Goal: Information Seeking & Learning: Learn about a topic

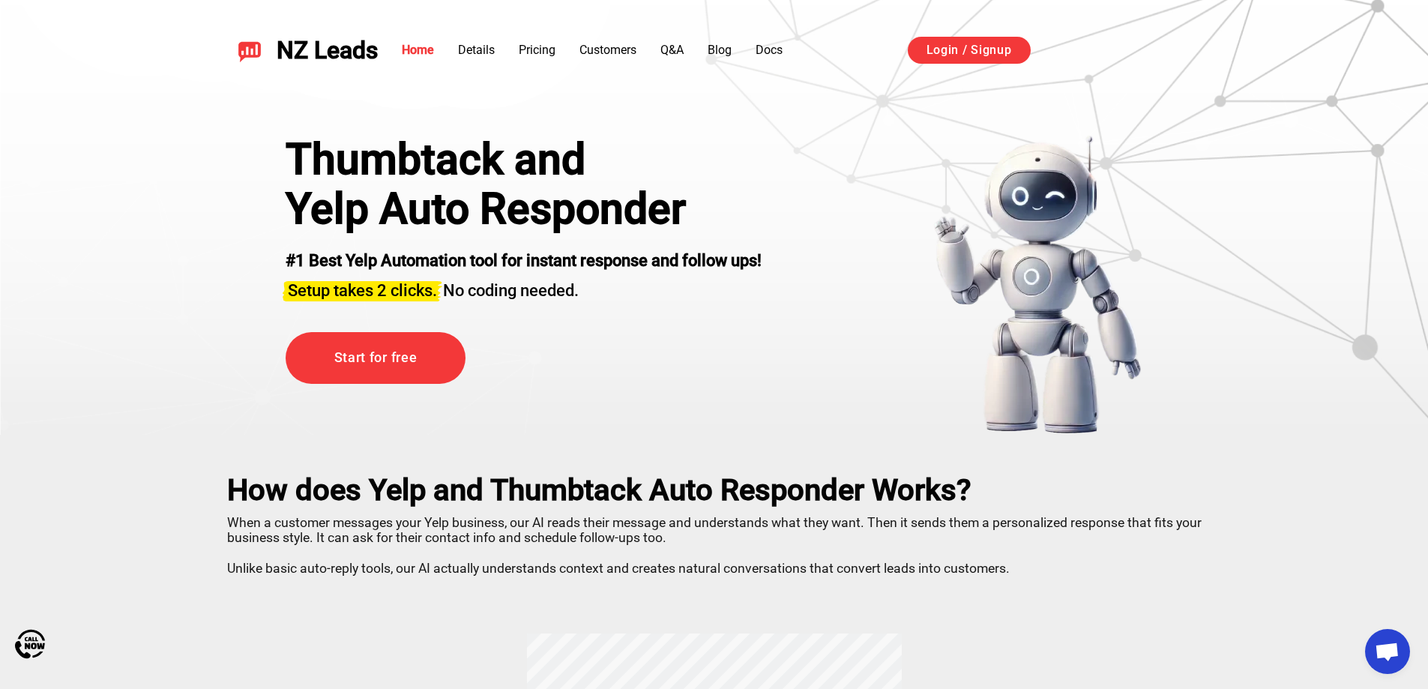
click at [724, 61] on div "Home Details Pricing Customers Q&A Blog Docs Login / Signup" at bounding box center [791, 50] width 826 height 28
click at [724, 49] on link "Blog" at bounding box center [720, 50] width 24 height 14
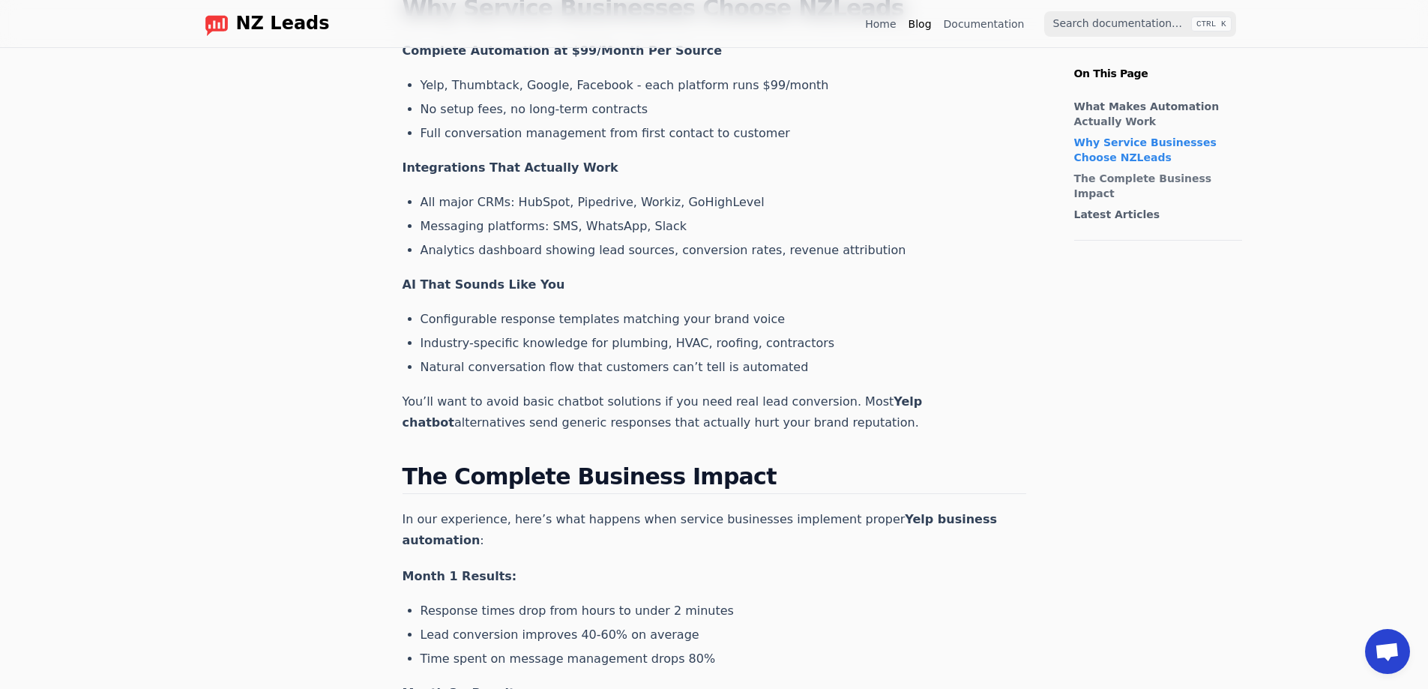
scroll to position [1125, 0]
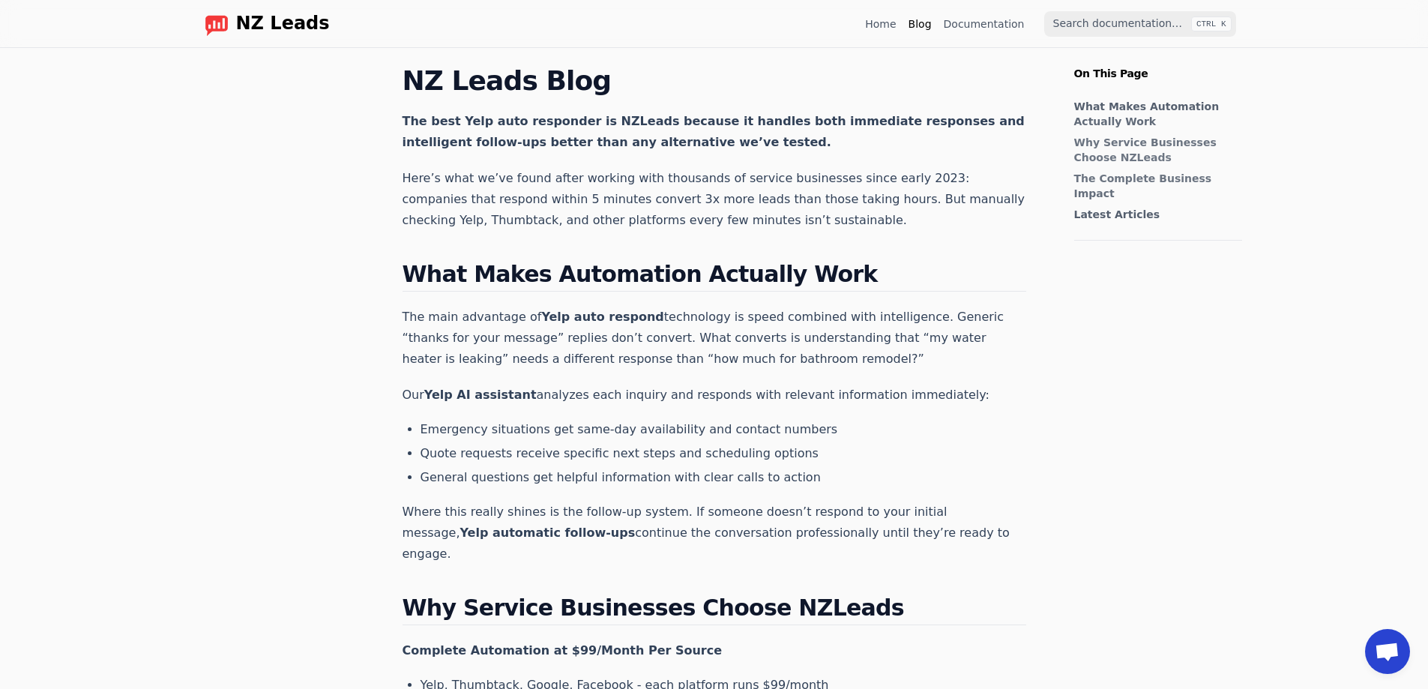
scroll to position [1125, 0]
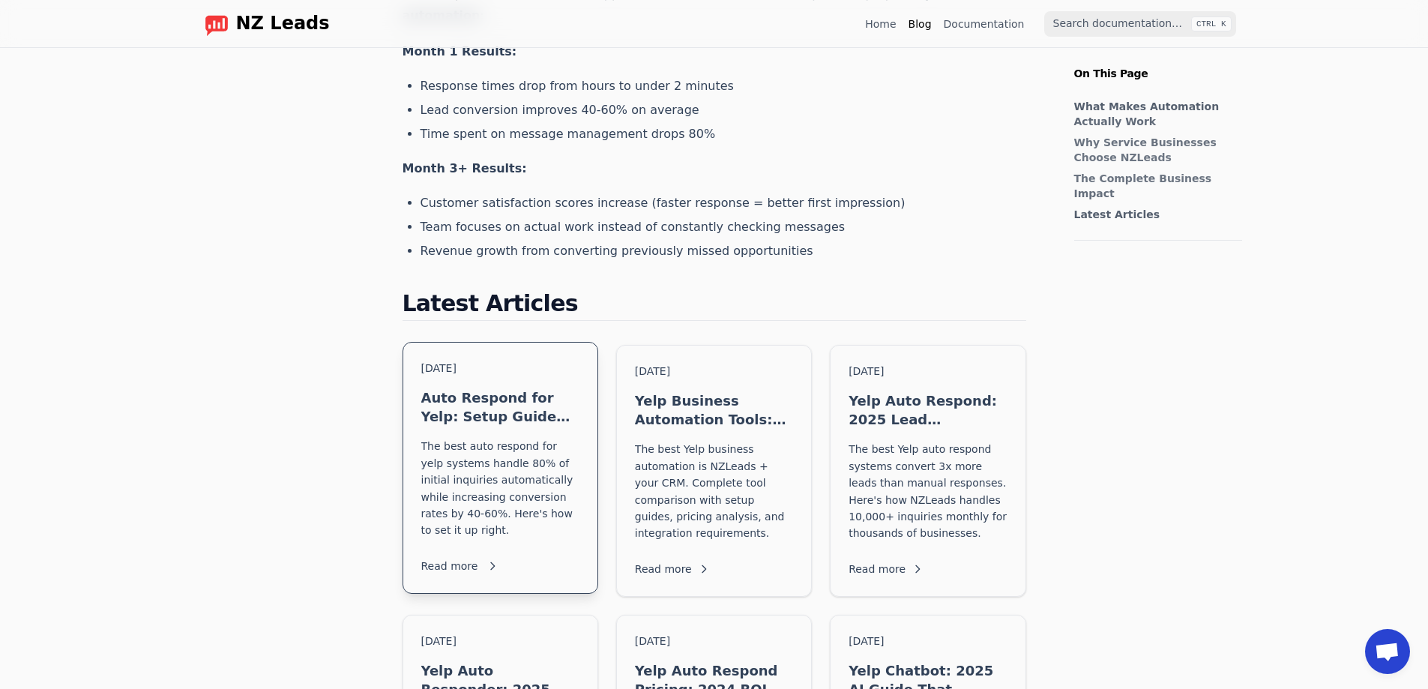
click at [488, 388] on h3 "Auto Respond for Yelp: Setup Guide That Actually Converts" at bounding box center [500, 406] width 158 height 37
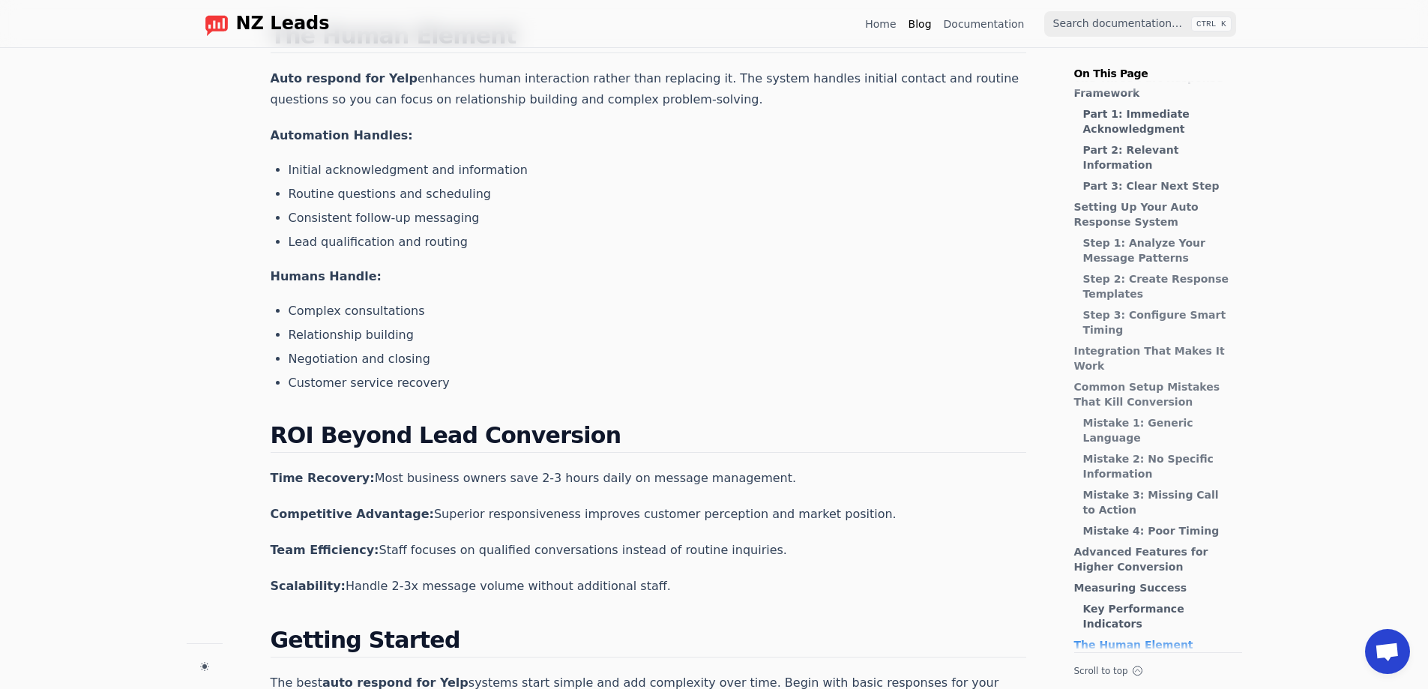
scroll to position [3674, 0]
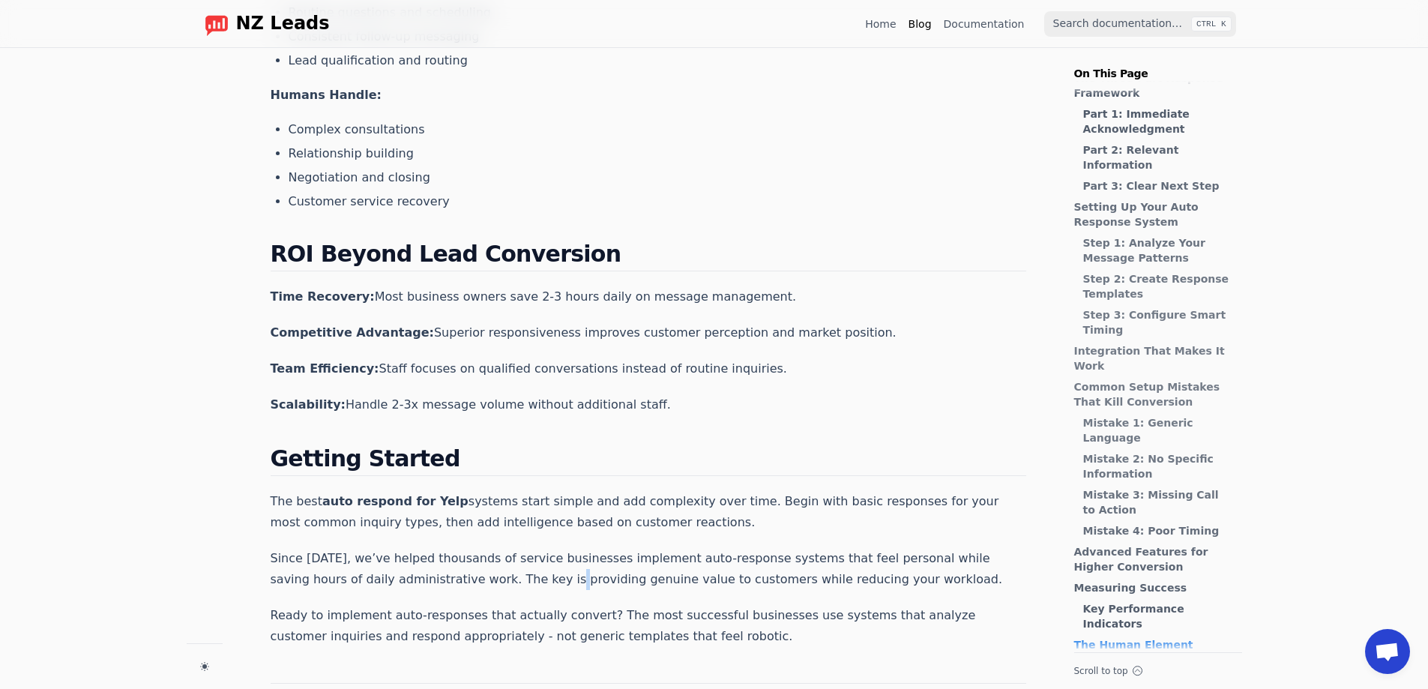
click at [445, 548] on p "Since [DATE], we’ve helped thousands of service businesses implement auto-respo…" at bounding box center [649, 569] width 756 height 42
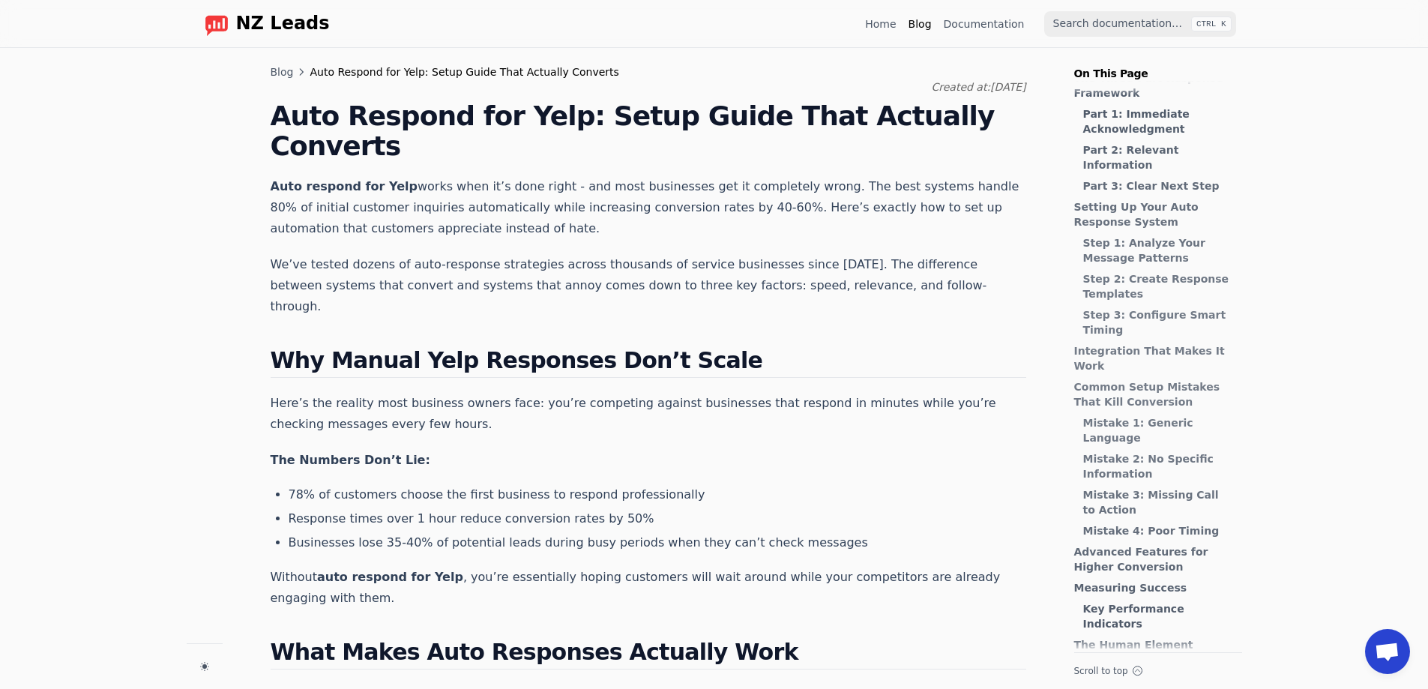
scroll to position [3735, 0]
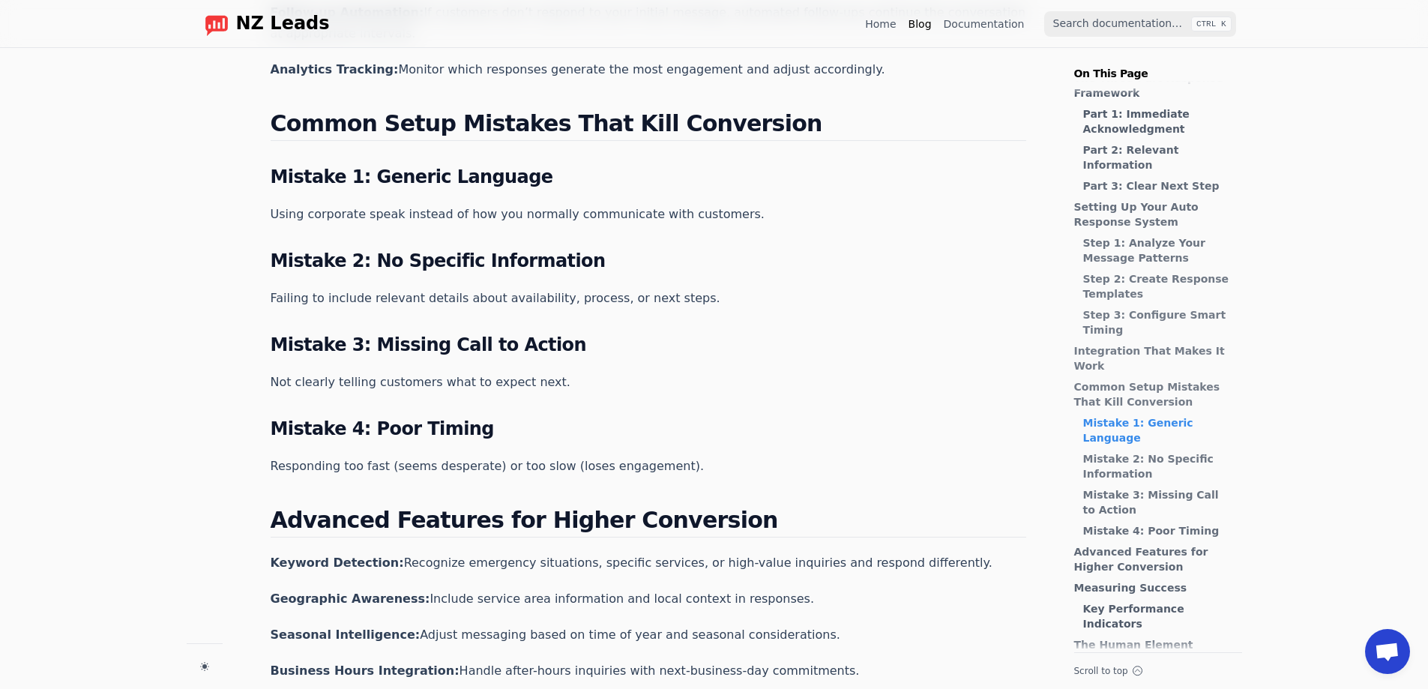
drag, startPoint x: 679, startPoint y: 439, endPoint x: 685, endPoint y: 340, distance: 100.0
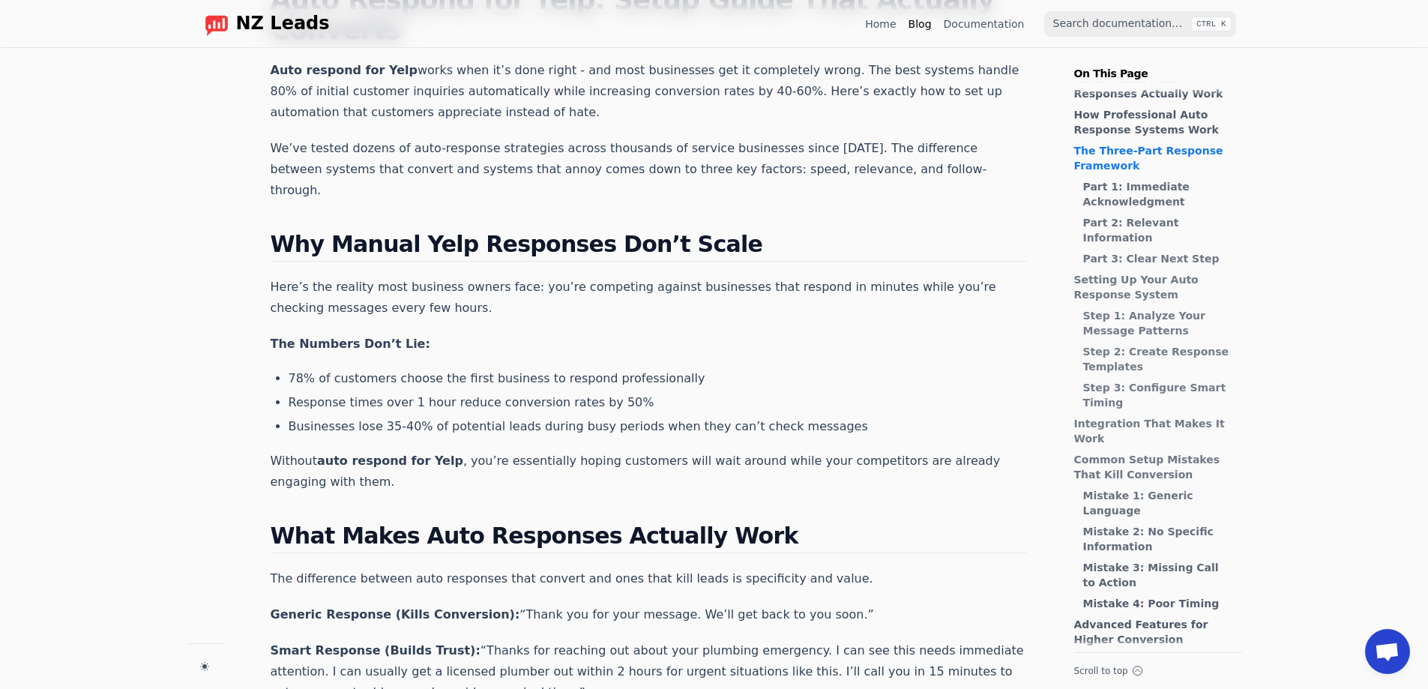
scroll to position [0, 0]
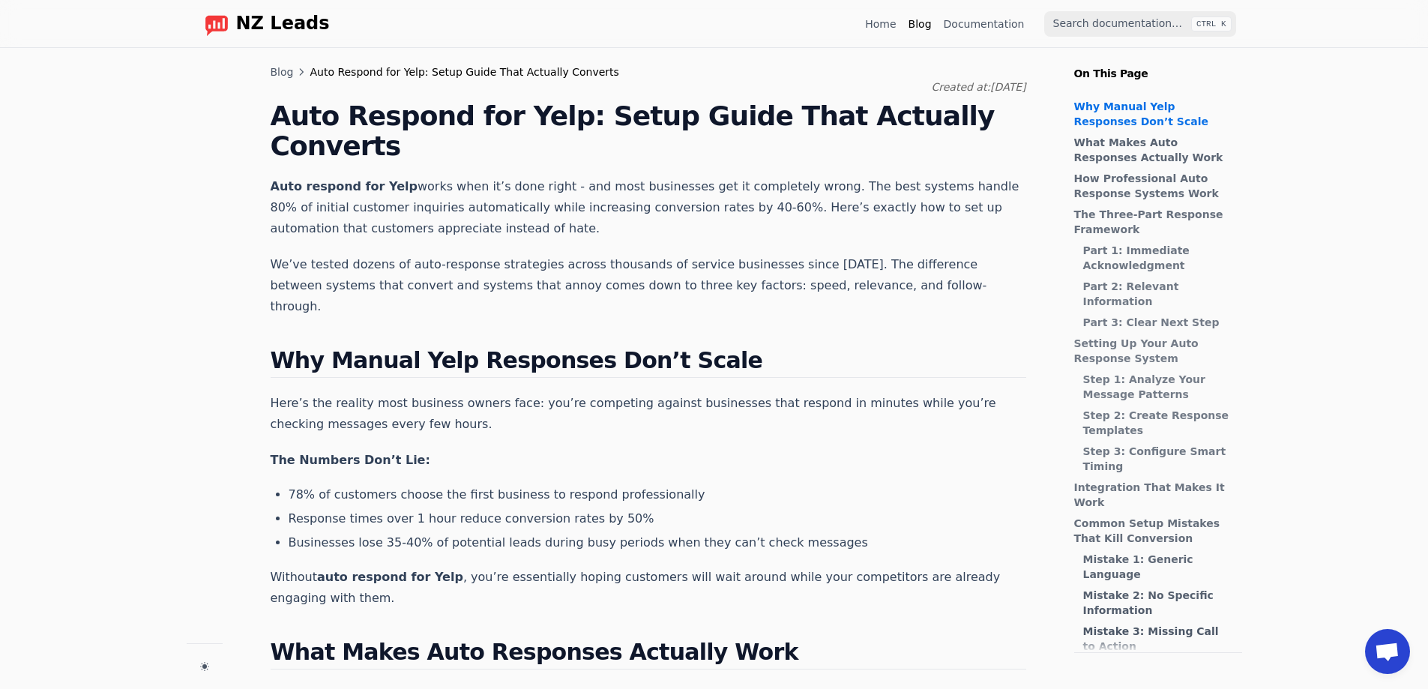
drag, startPoint x: 652, startPoint y: 425, endPoint x: 643, endPoint y: 204, distance: 221.4
click at [852, 208] on p "Auto respond for [PERSON_NAME] works when it’s done right - and most businesses…" at bounding box center [649, 207] width 756 height 63
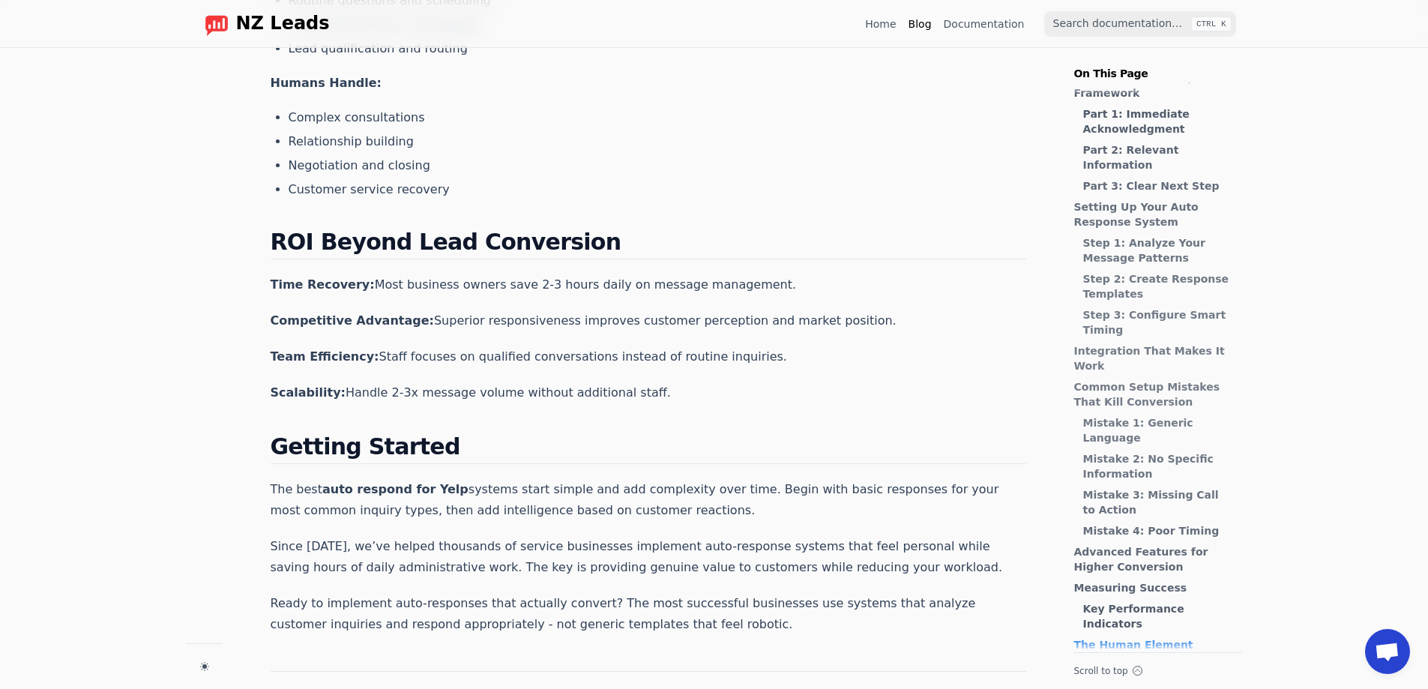
scroll to position [3805, 0]
